Goal: Communication & Community: Answer question/provide support

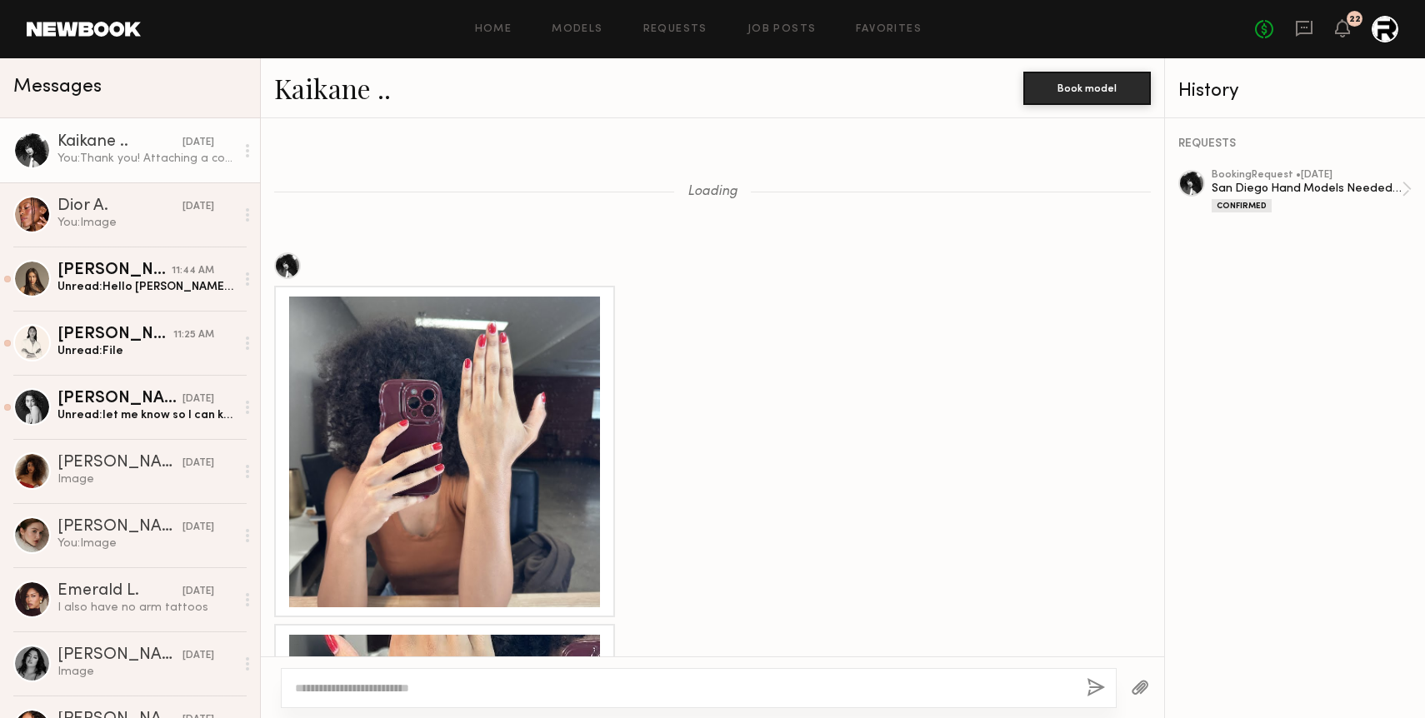
scroll to position [2455, 0]
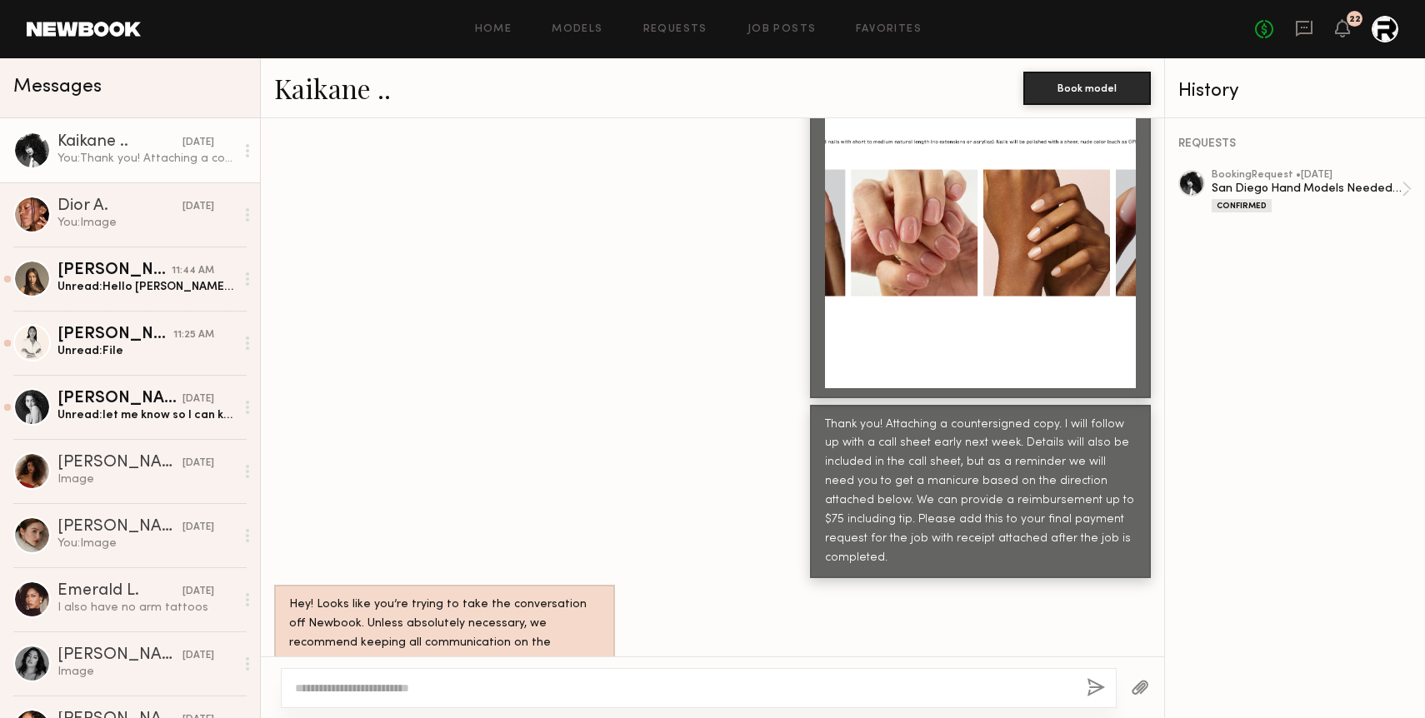
click at [132, 170] on link "Kaikane .. [DATE] You: Thank you! Attaching a countersigned copy. I will follow…" at bounding box center [130, 150] width 260 height 64
click at [132, 228] on div "You: Image" at bounding box center [145, 223] width 177 height 16
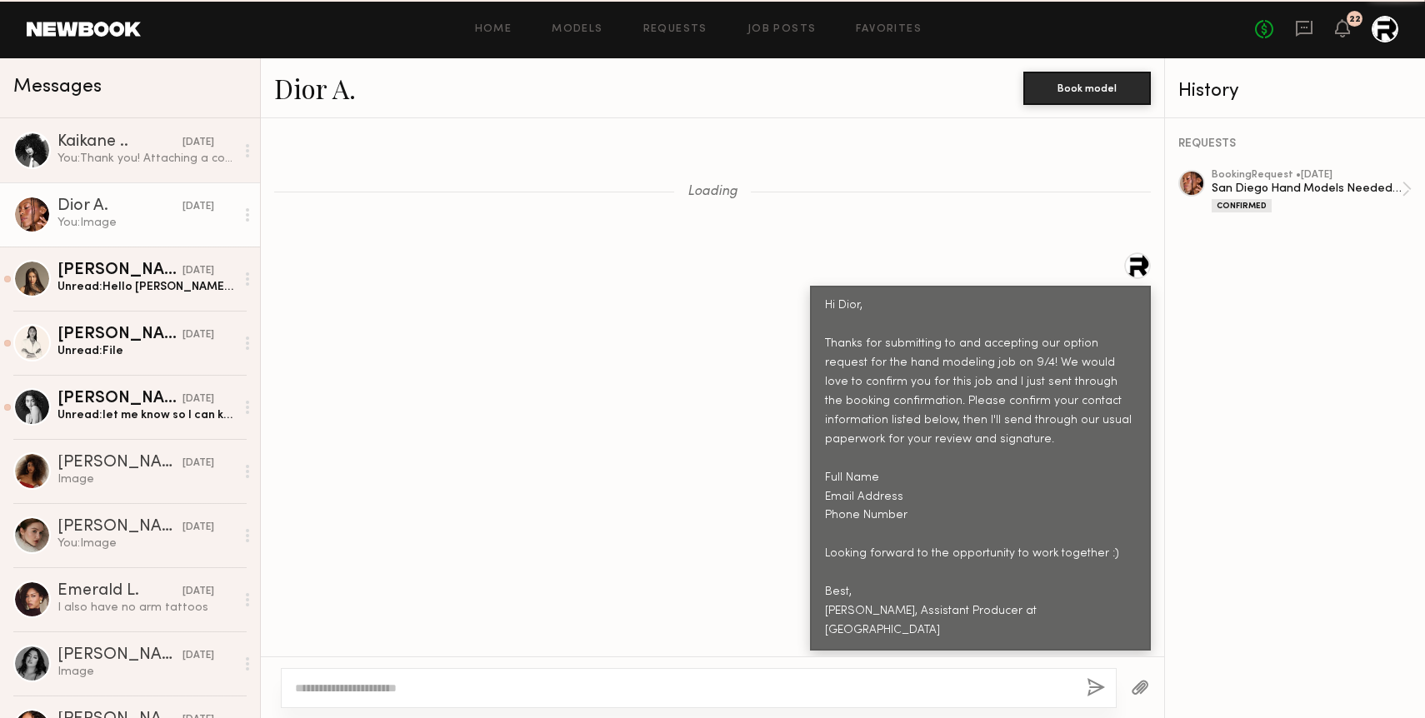
scroll to position [2155, 0]
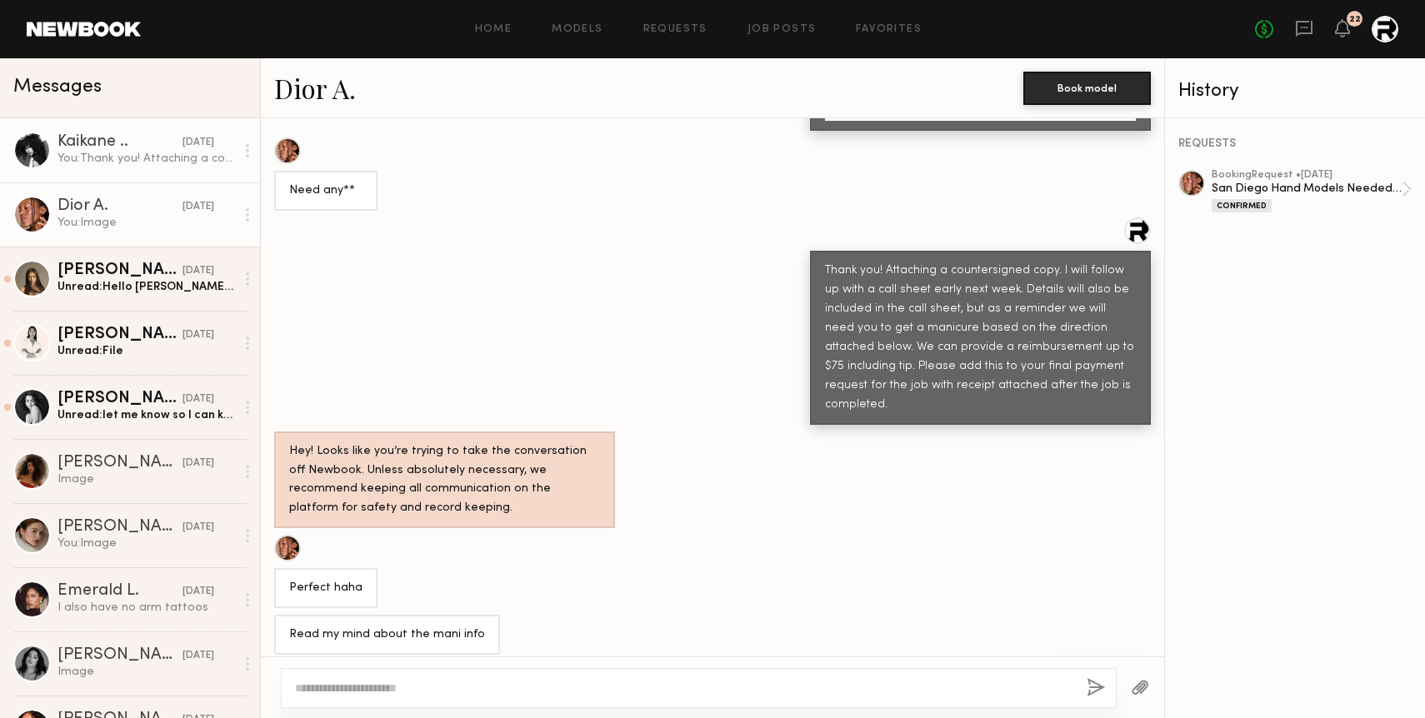
click at [125, 161] on div "You: Thank you! Attaching a countersigned copy. I will follow up with a call sh…" at bounding box center [145, 159] width 177 height 16
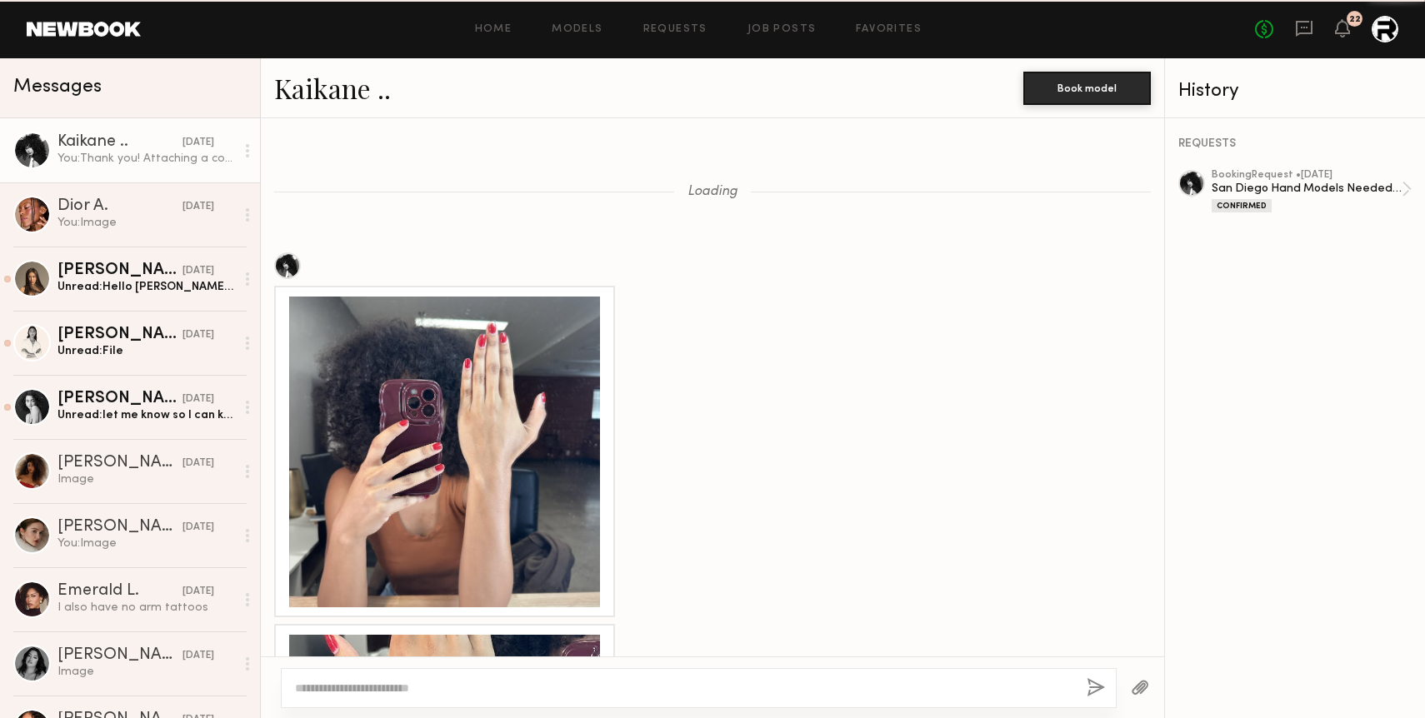
scroll to position [2628, 0]
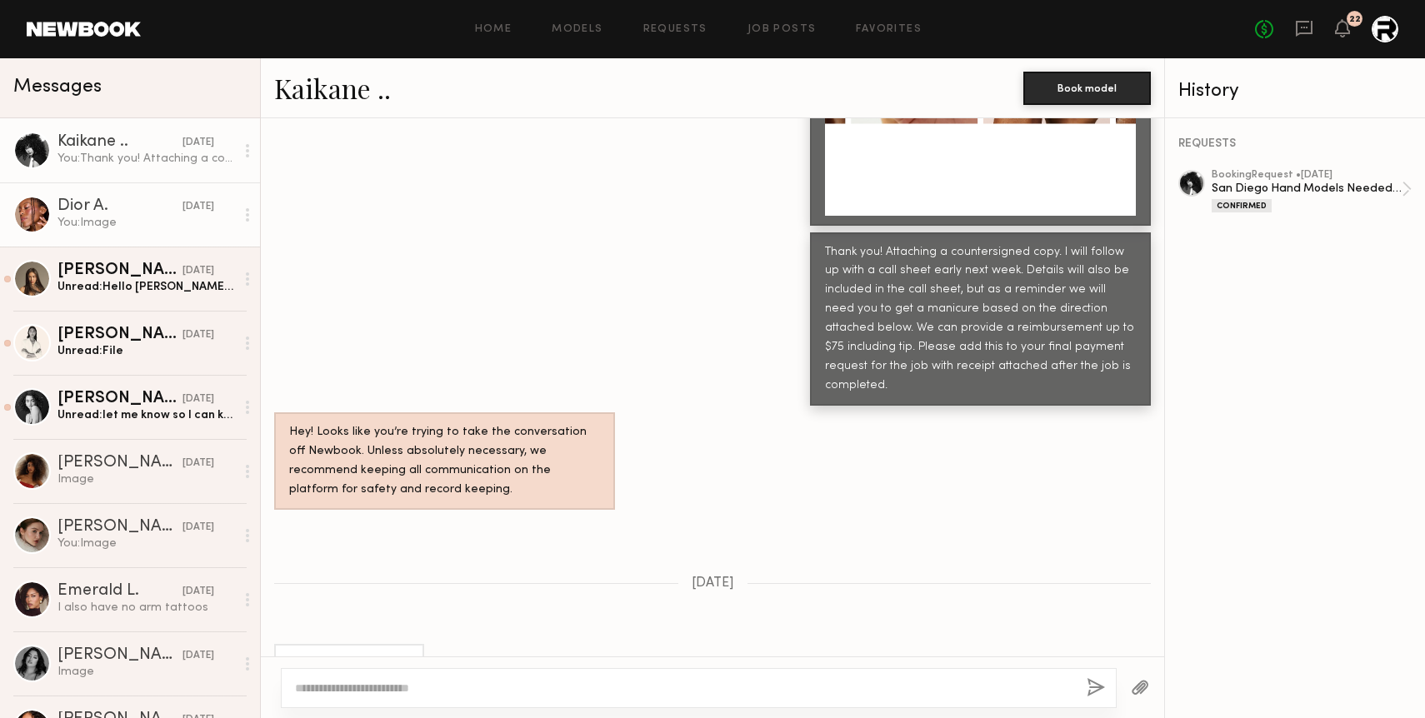
click at [107, 223] on div "You: Image" at bounding box center [145, 223] width 177 height 16
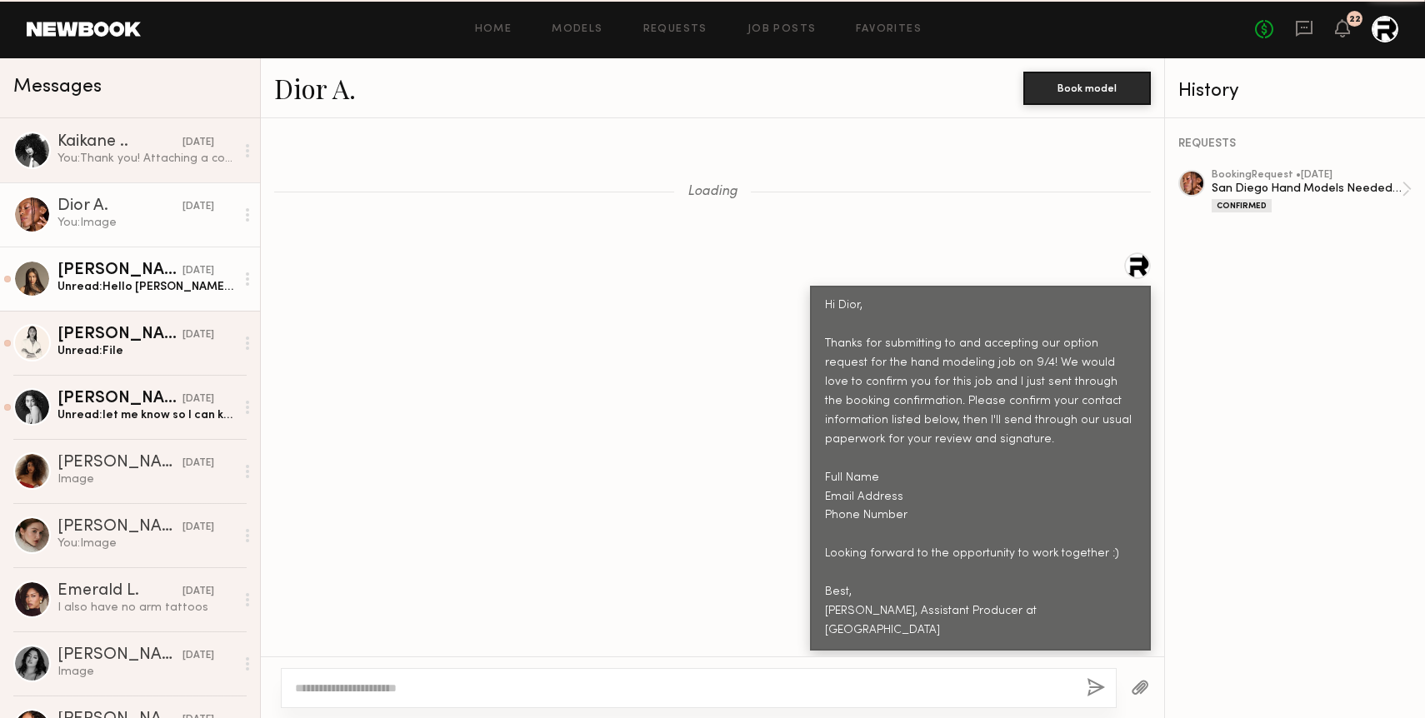
scroll to position [2155, 0]
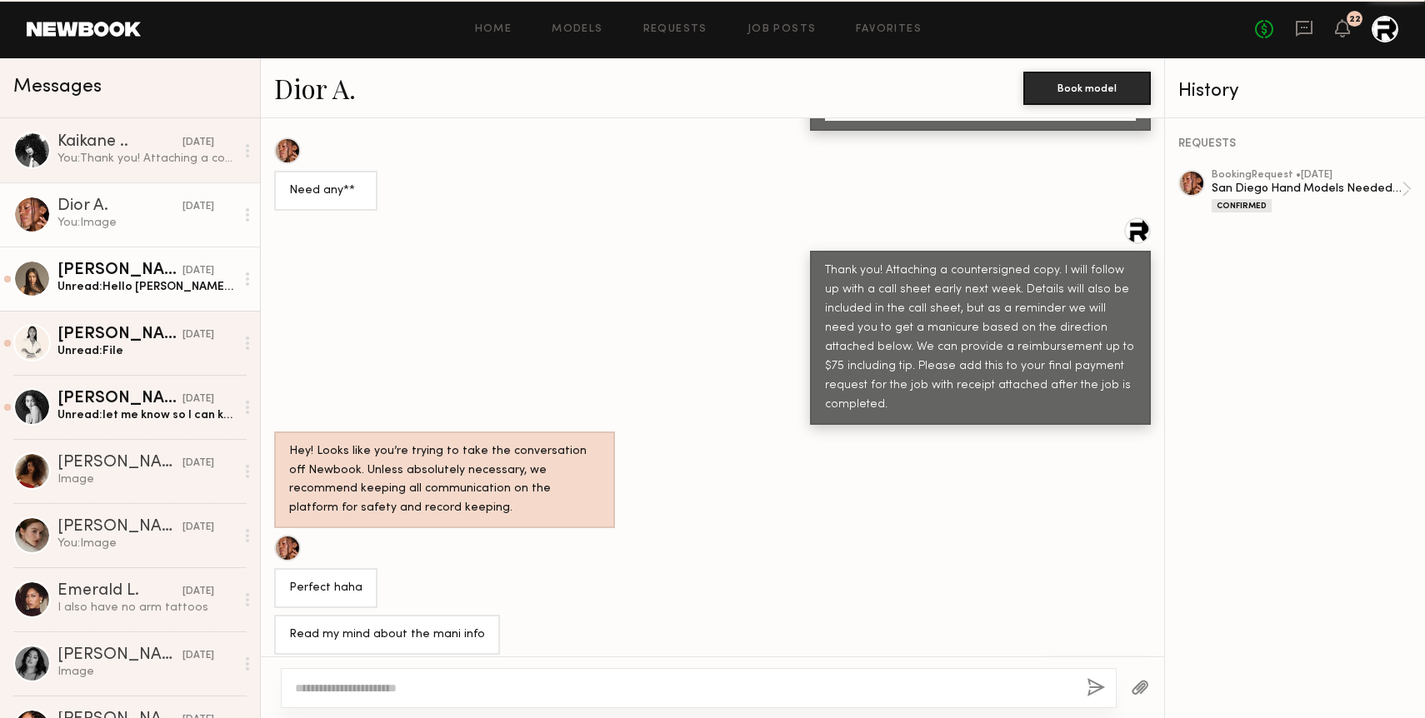
click at [122, 281] on div "Unread: Hello [PERSON_NAME]! Looking forward to hearing back from you [EMAIL_AD…" at bounding box center [145, 287] width 177 height 16
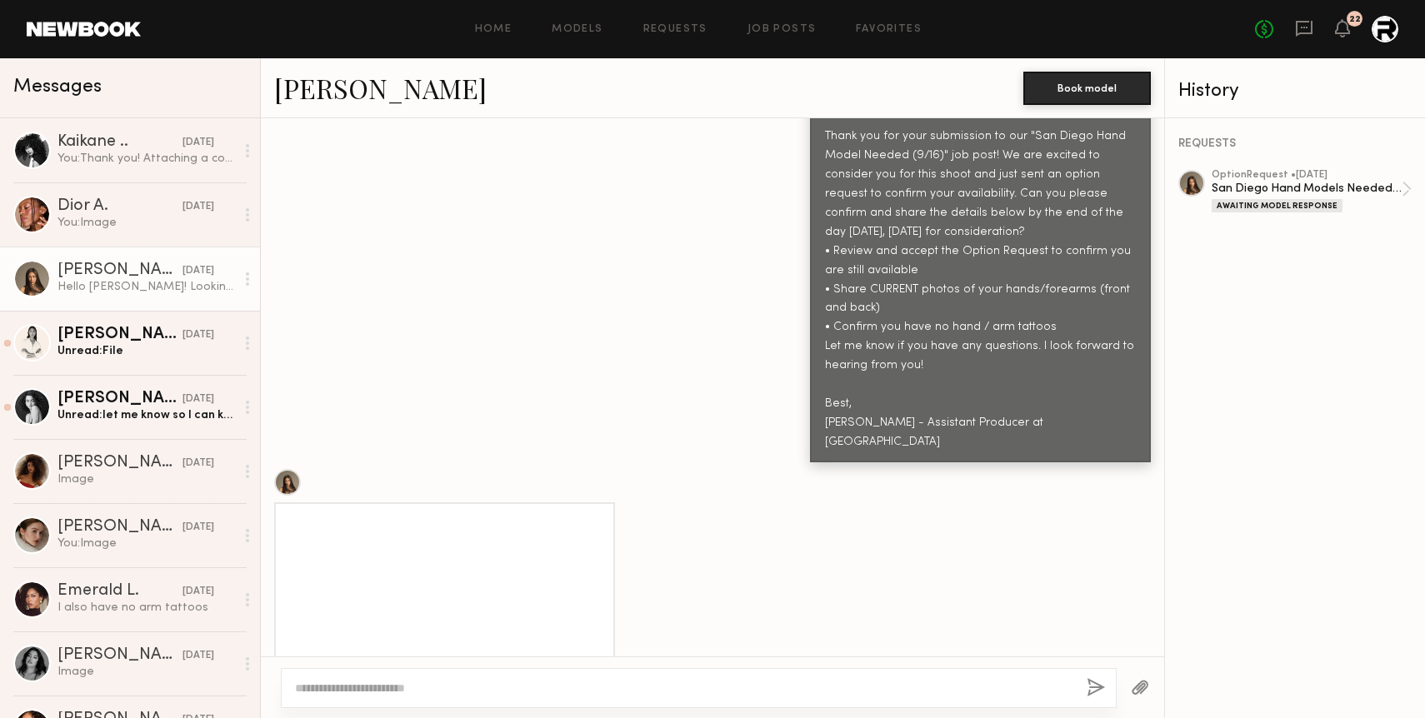
scroll to position [725, 0]
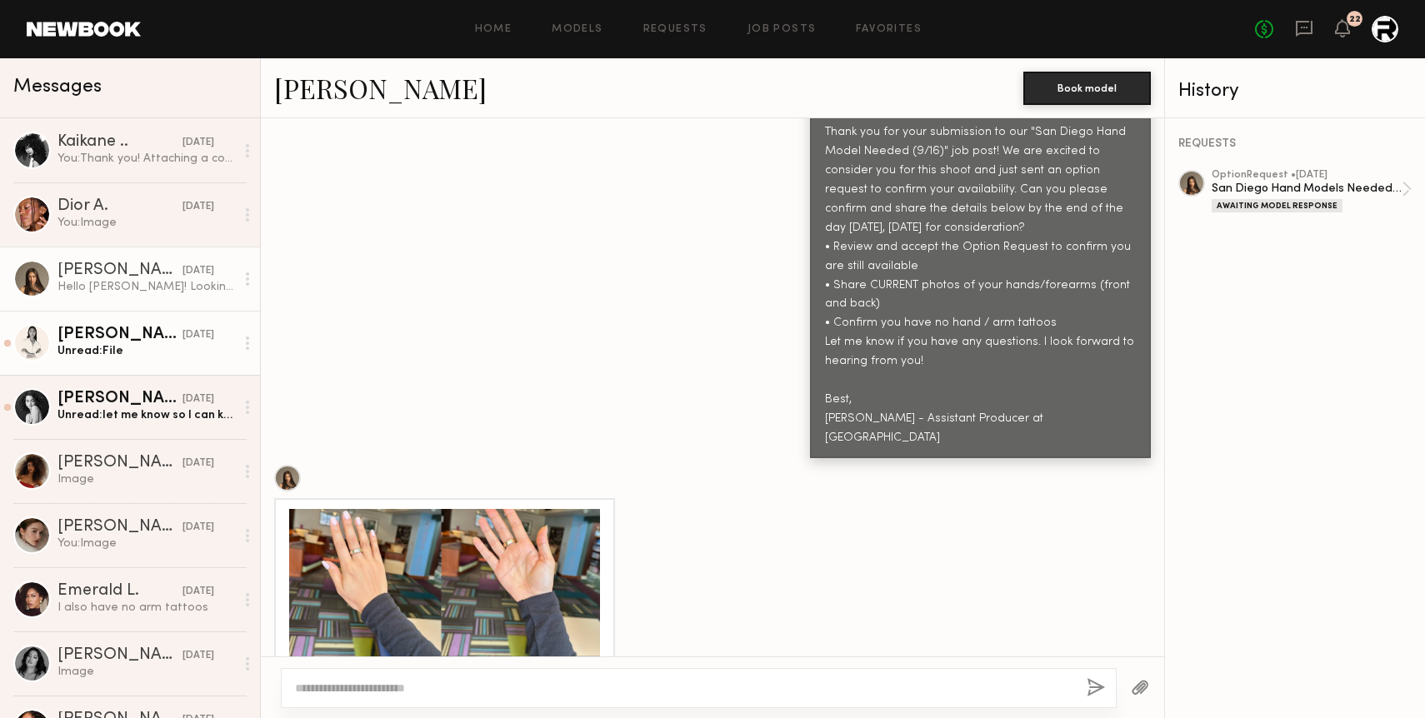
click at [160, 354] on div "Unread: File" at bounding box center [145, 351] width 177 height 16
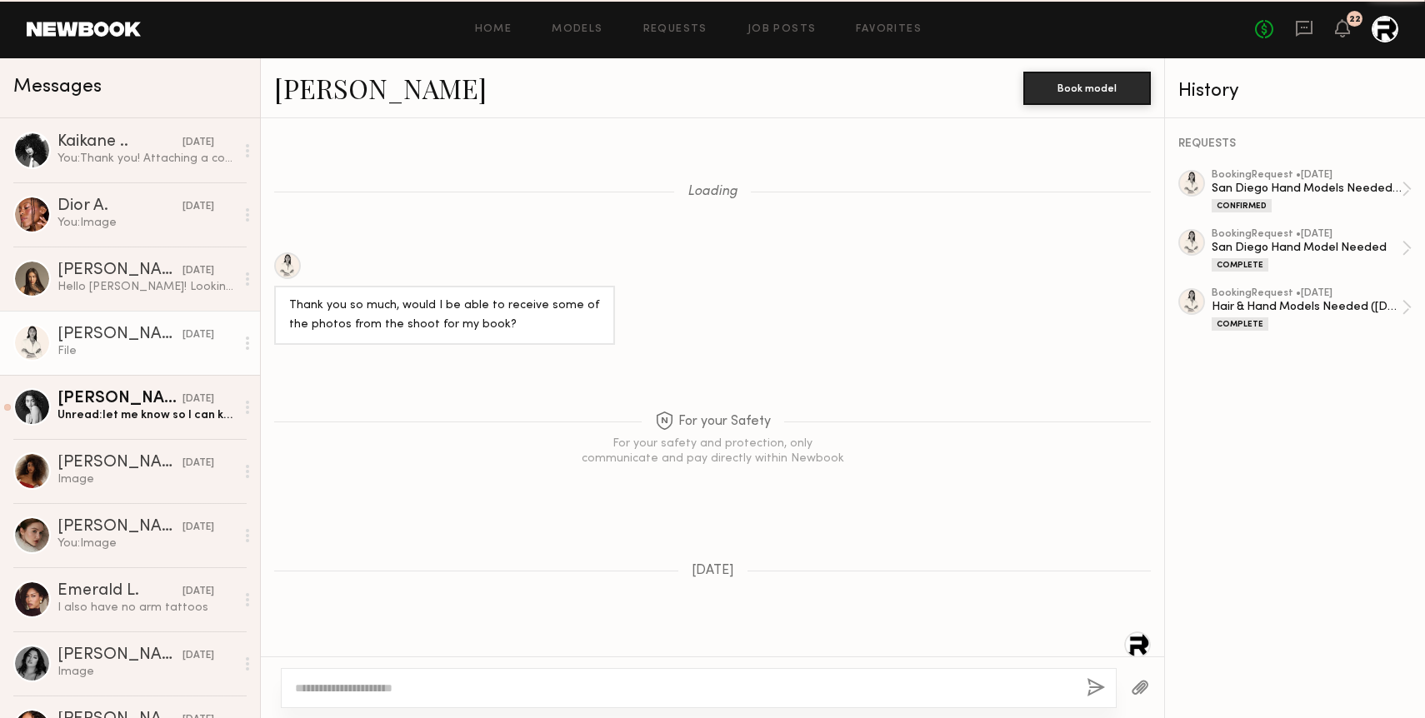
scroll to position [2716, 0]
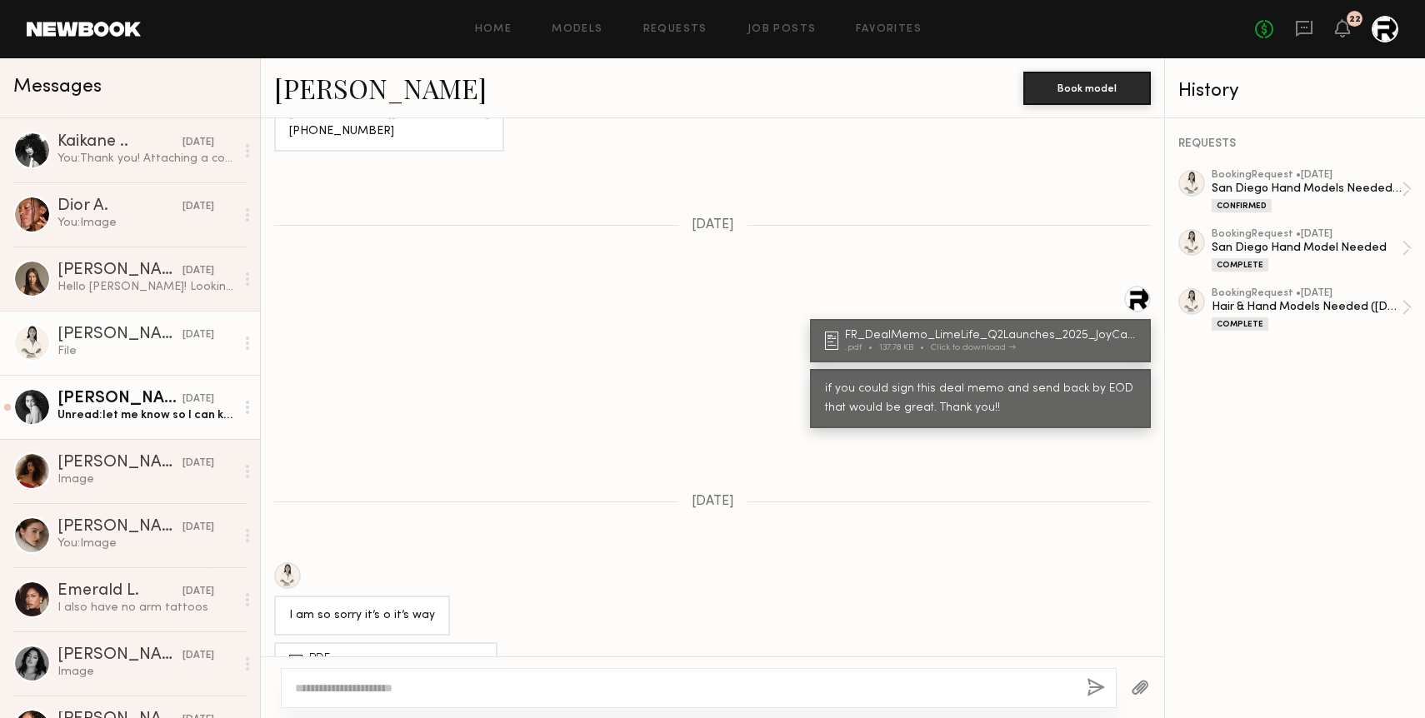
click at [146, 413] on div "Unread: let me know so I can keep my schedule open!" at bounding box center [145, 415] width 177 height 16
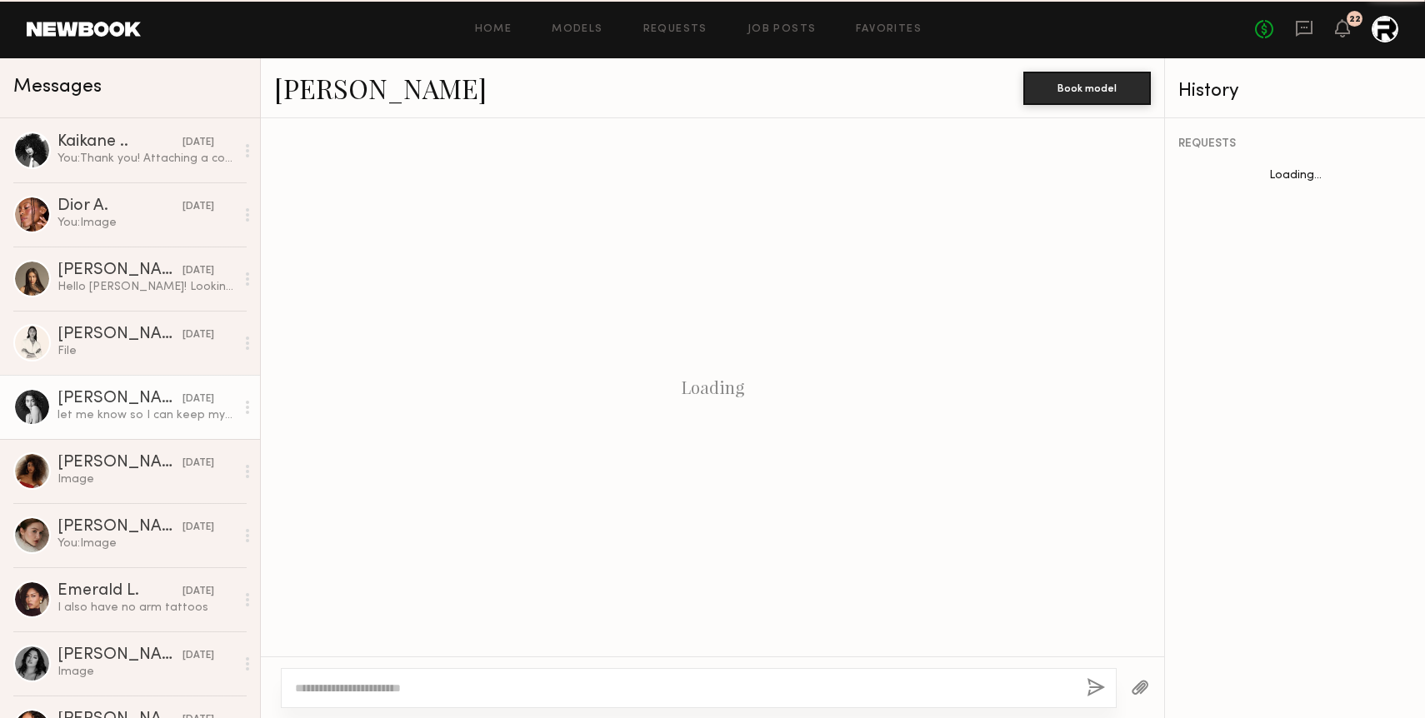
scroll to position [2344, 0]
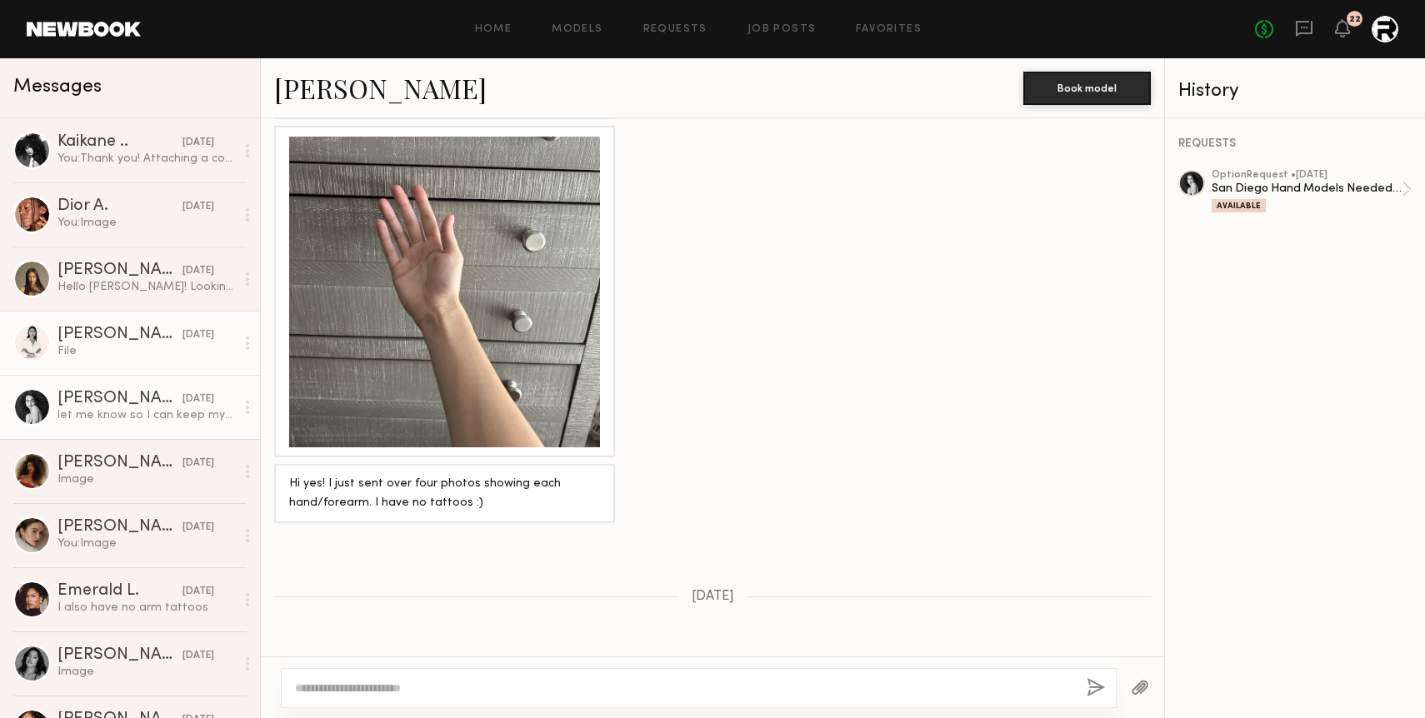
click at [126, 342] on div "[PERSON_NAME]" at bounding box center [119, 335] width 125 height 17
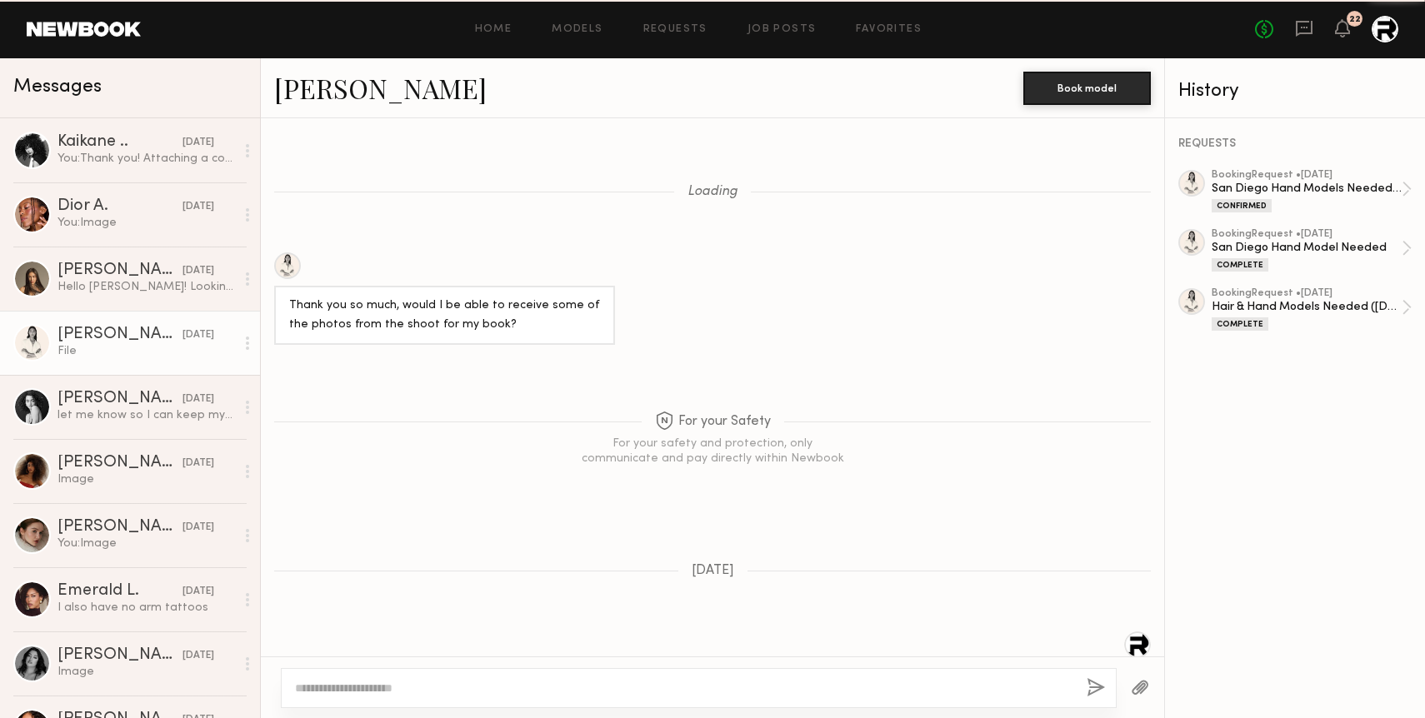
scroll to position [2716, 0]
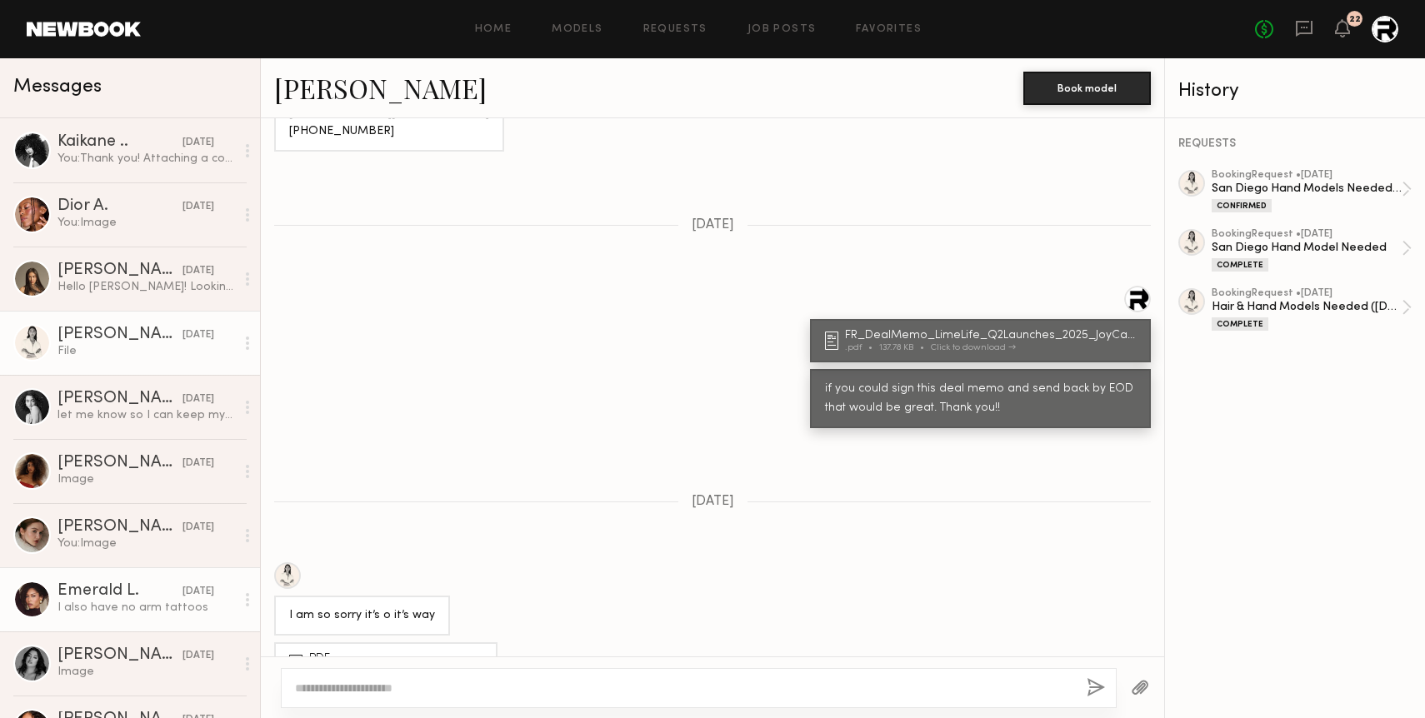
click at [145, 616] on link "Emerald L. [DATE] I also have no arm tattoos" at bounding box center [130, 599] width 260 height 64
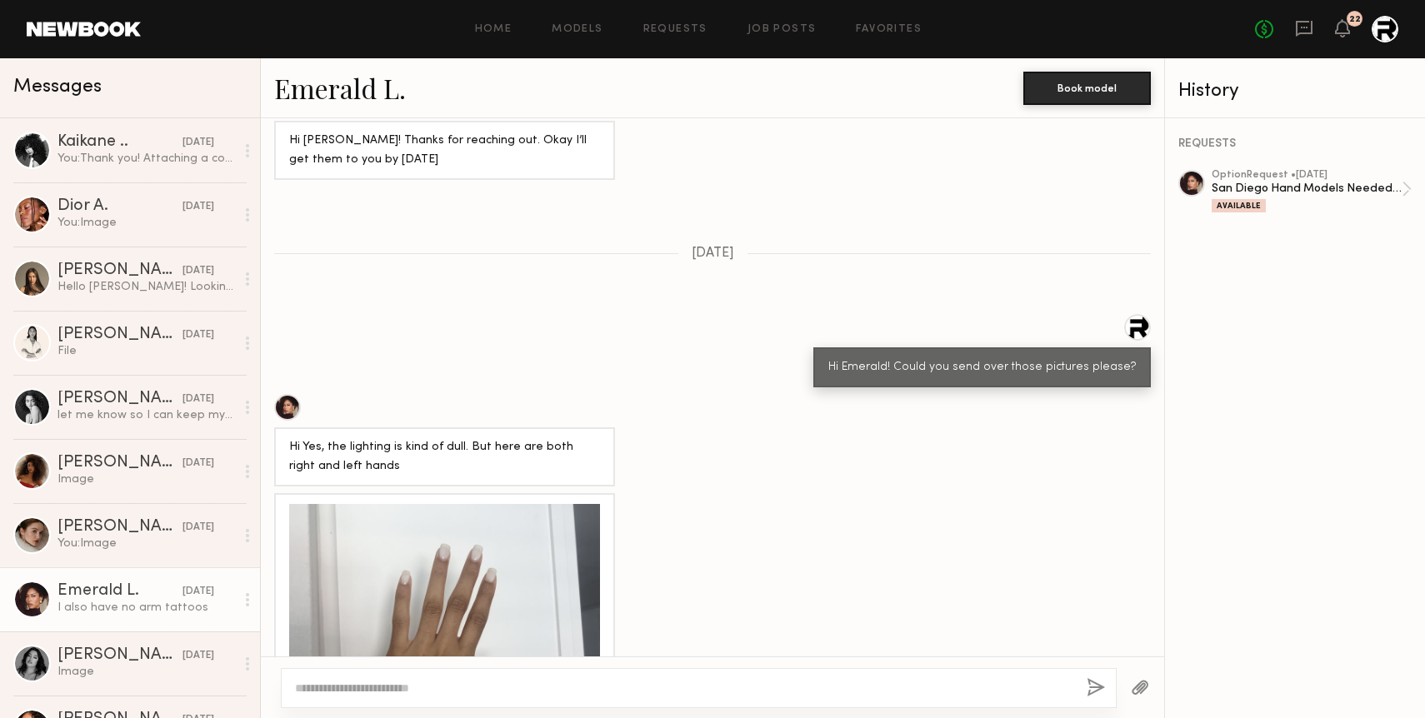
scroll to position [591, 0]
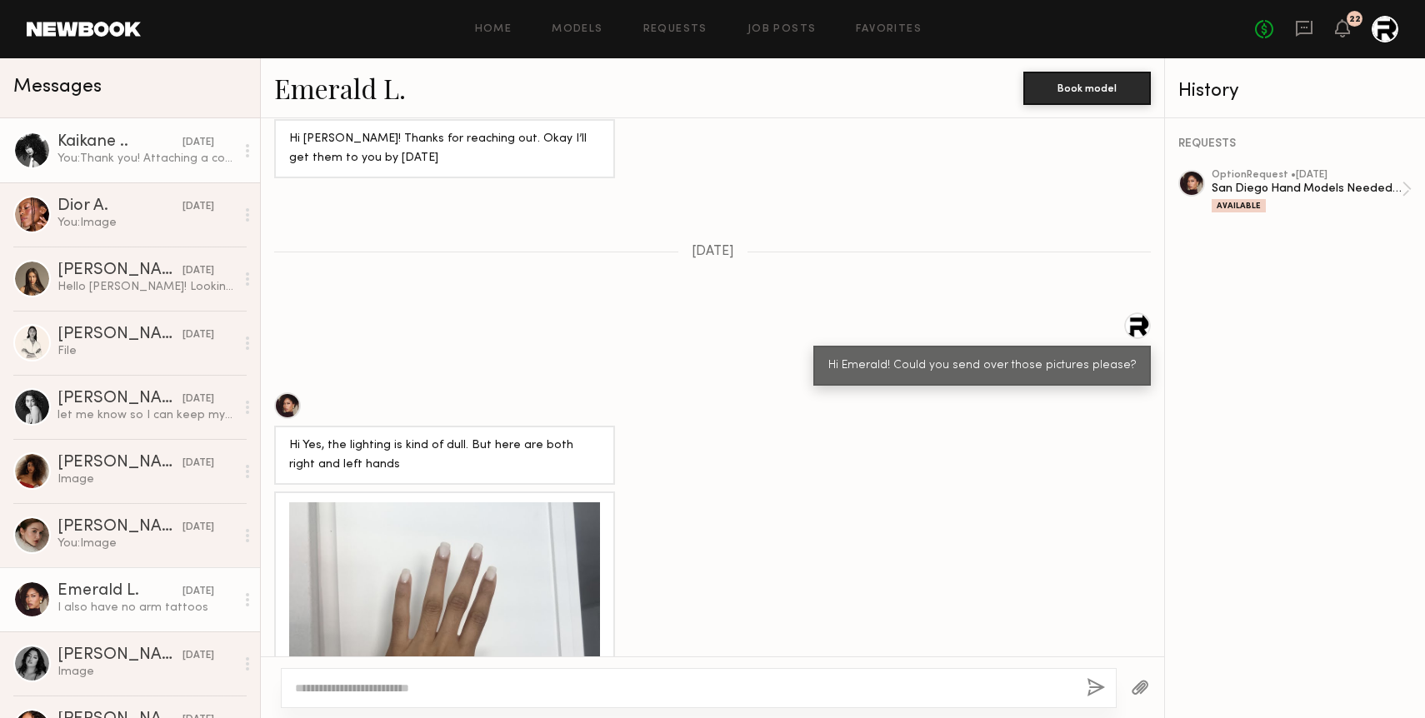
click at [107, 171] on link "Kaikane .. [DATE] You: Thank you! Attaching a countersigned copy. I will follow…" at bounding box center [130, 150] width 260 height 64
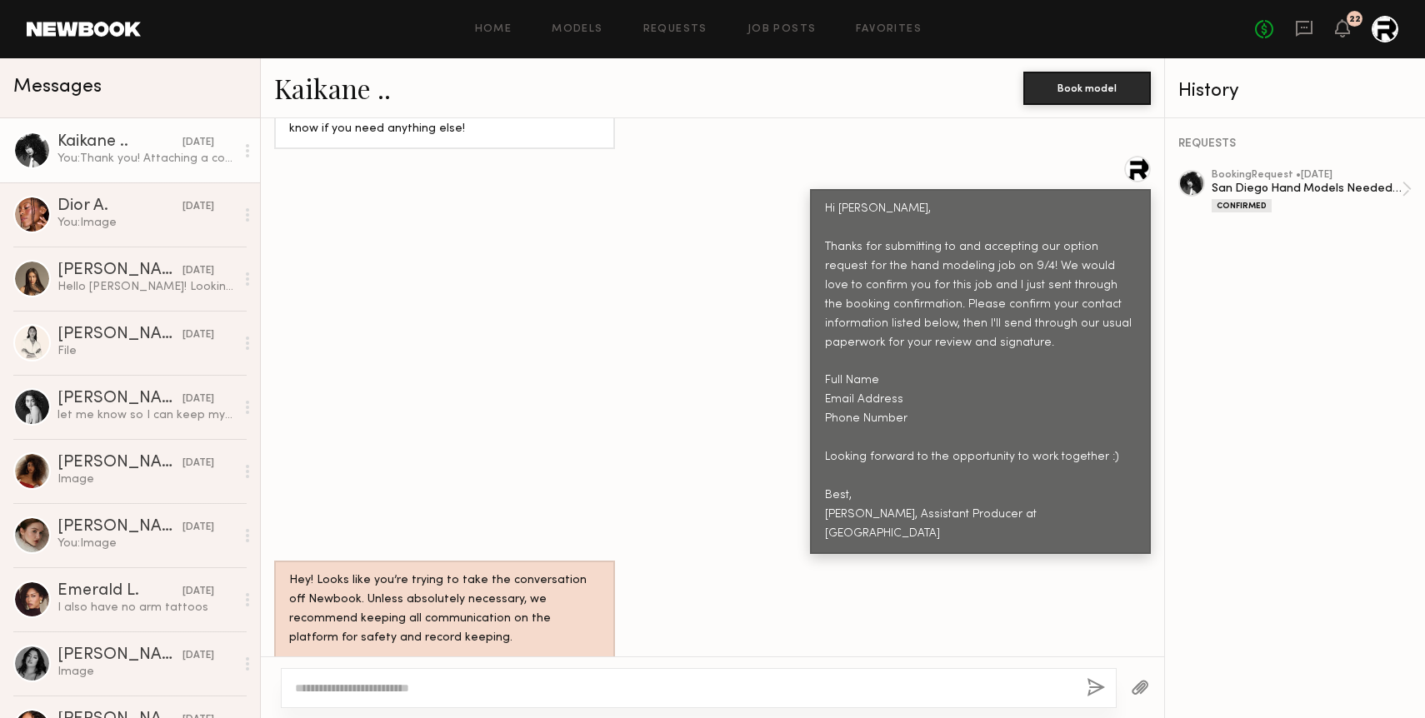
scroll to position [1206, 0]
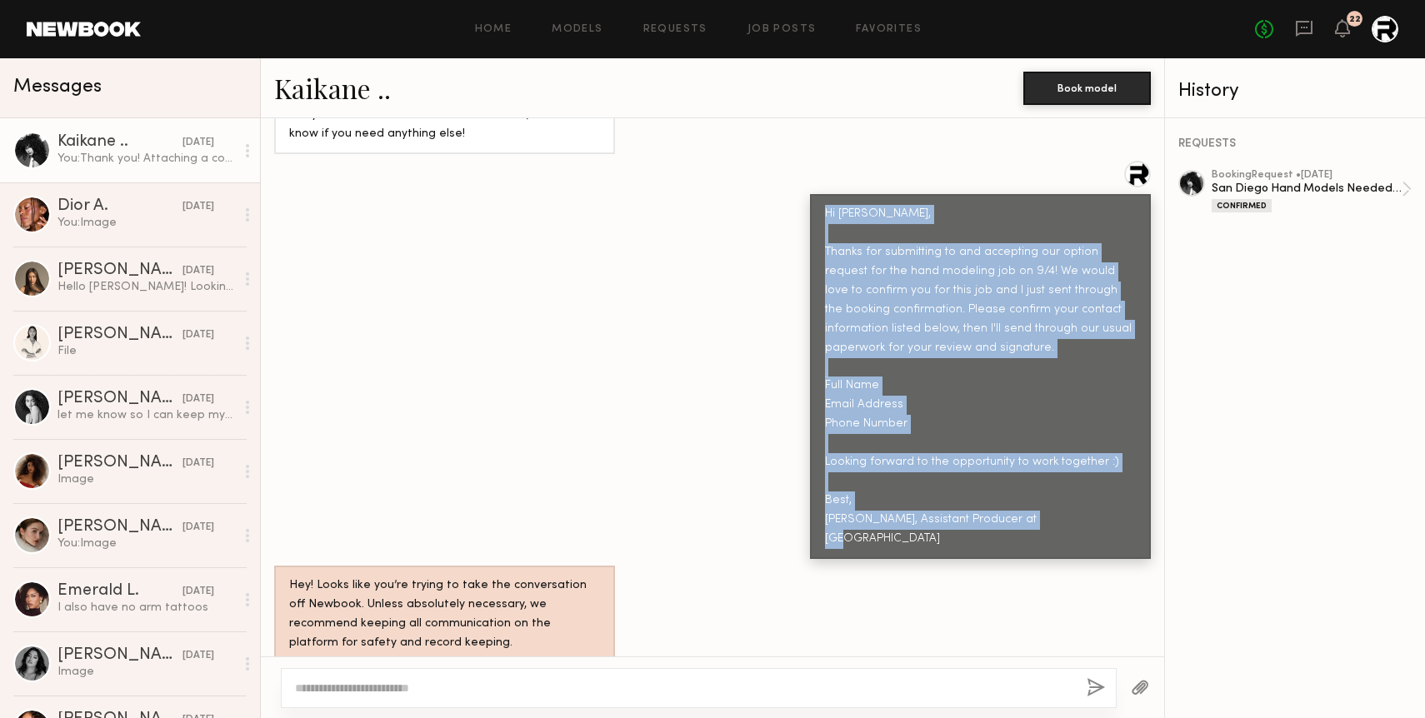
drag, startPoint x: 826, startPoint y: 210, endPoint x: 1106, endPoint y: 520, distance: 418.2
click at [1106, 520] on div "Hi [PERSON_NAME], Thanks for submitting to and accepting our option request for…" at bounding box center [980, 377] width 311 height 344
copy div "Hi [PERSON_NAME], Thanks for submitting to and accepting our option request for…"
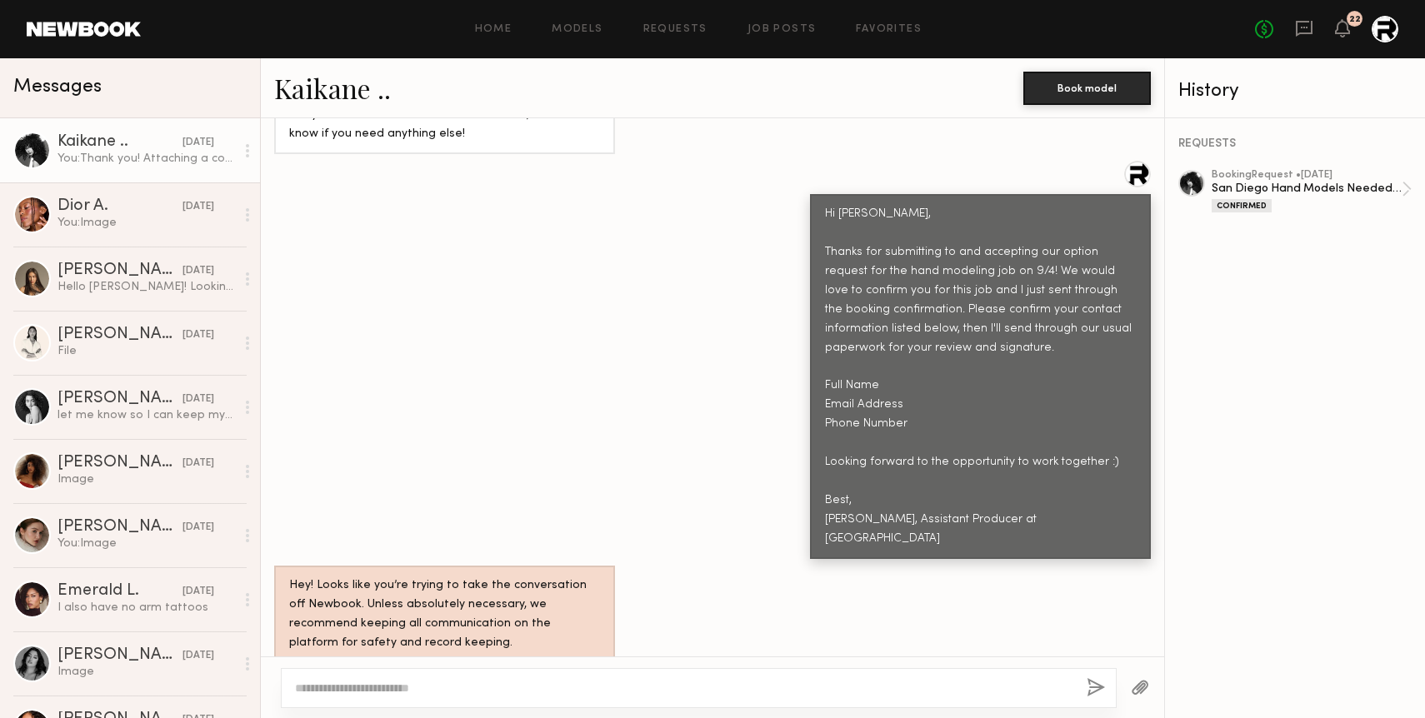
click at [394, 377] on div "Hi [PERSON_NAME], Thanks for submitting to and accepting our option request for…" at bounding box center [712, 360] width 903 height 398
